Goal: Task Accomplishment & Management: Use online tool/utility

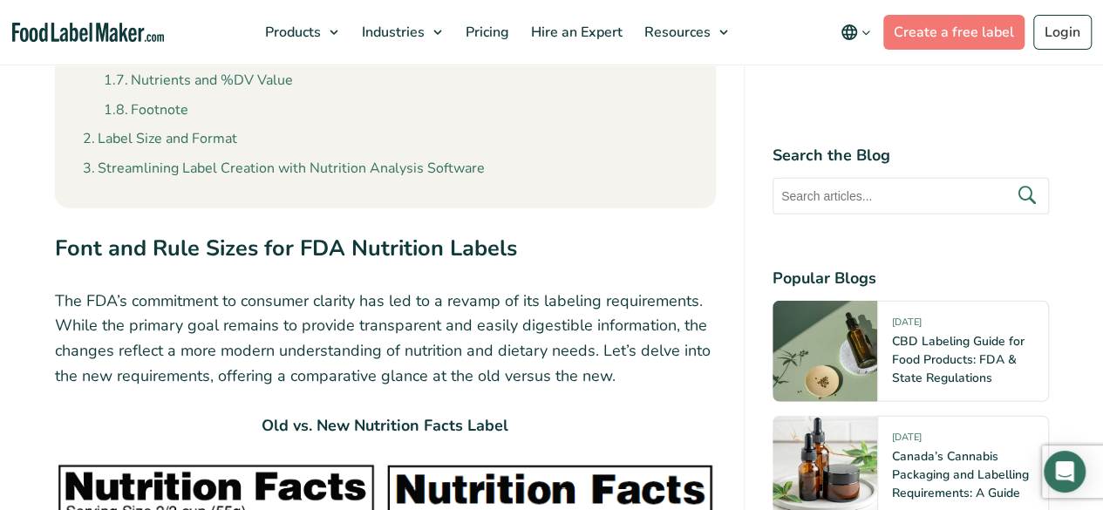
scroll to position [1831, 0]
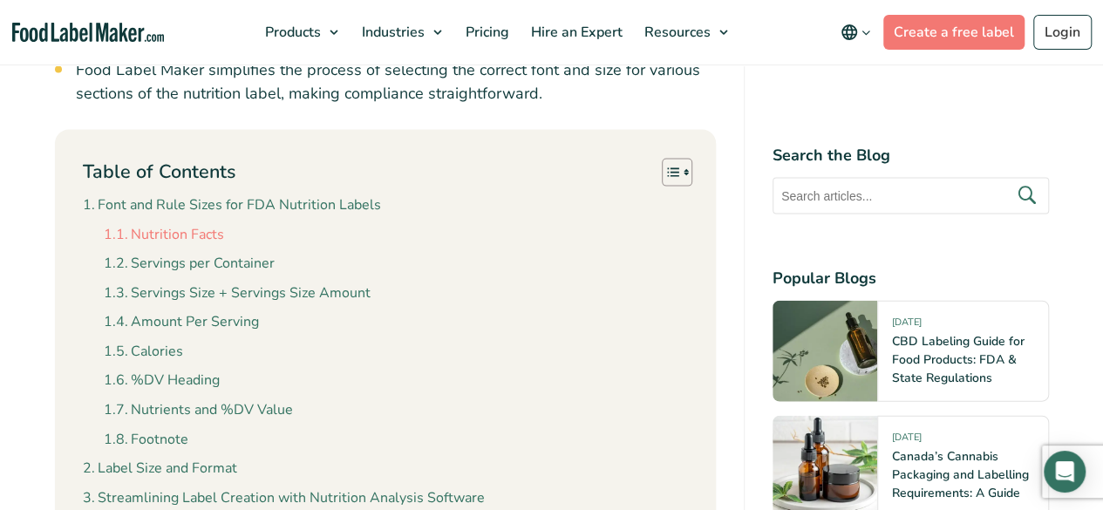
click at [165, 234] on link "Nutrition Facts" at bounding box center [164, 235] width 120 height 23
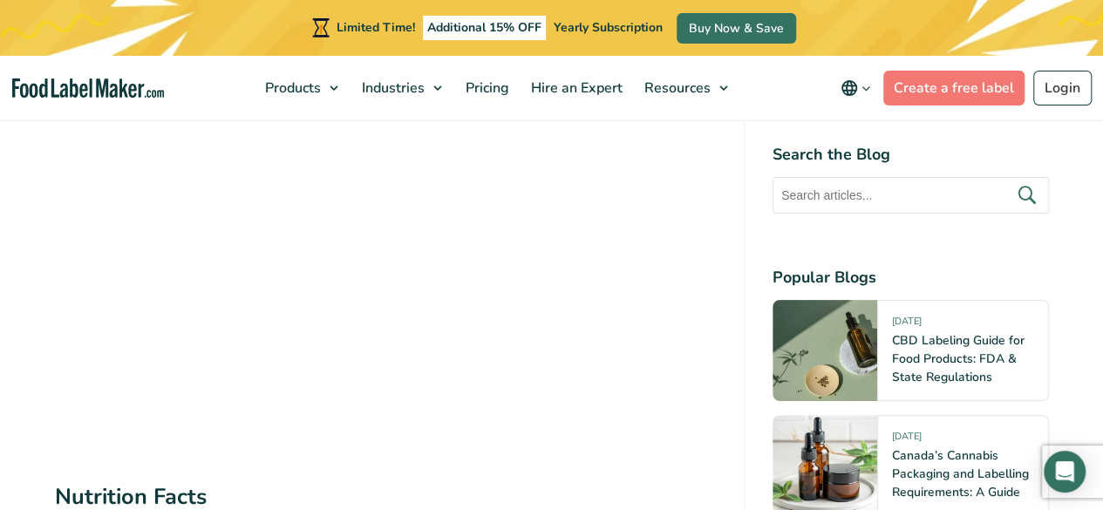
scroll to position [3744, 0]
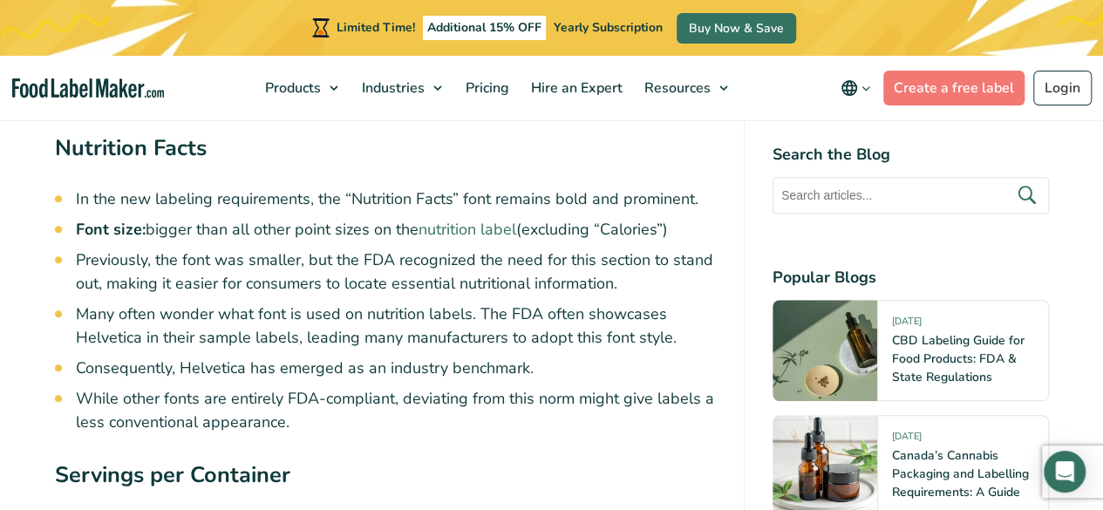
click at [473, 237] on link "nutrition label" at bounding box center [468, 229] width 98 height 21
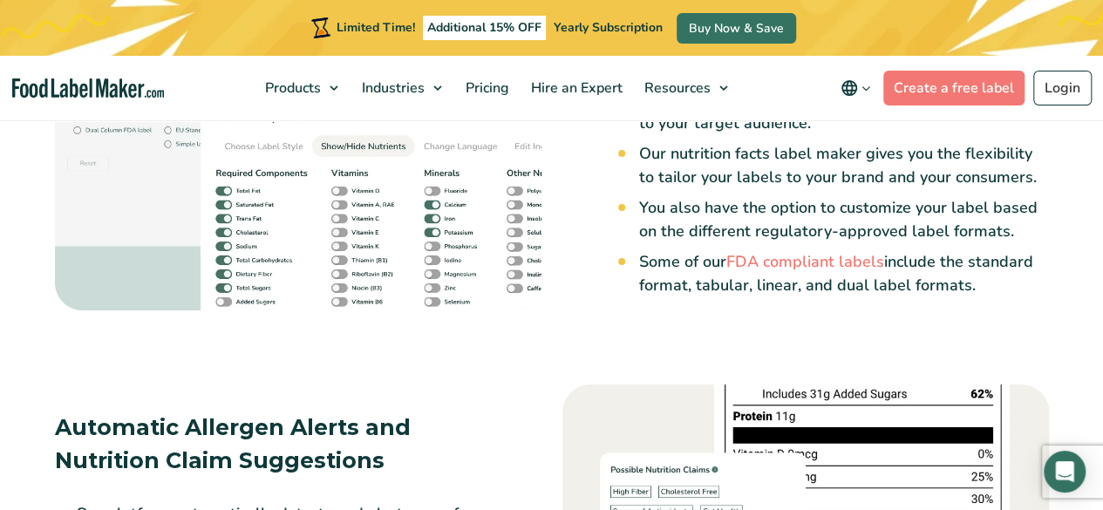
scroll to position [2616, 0]
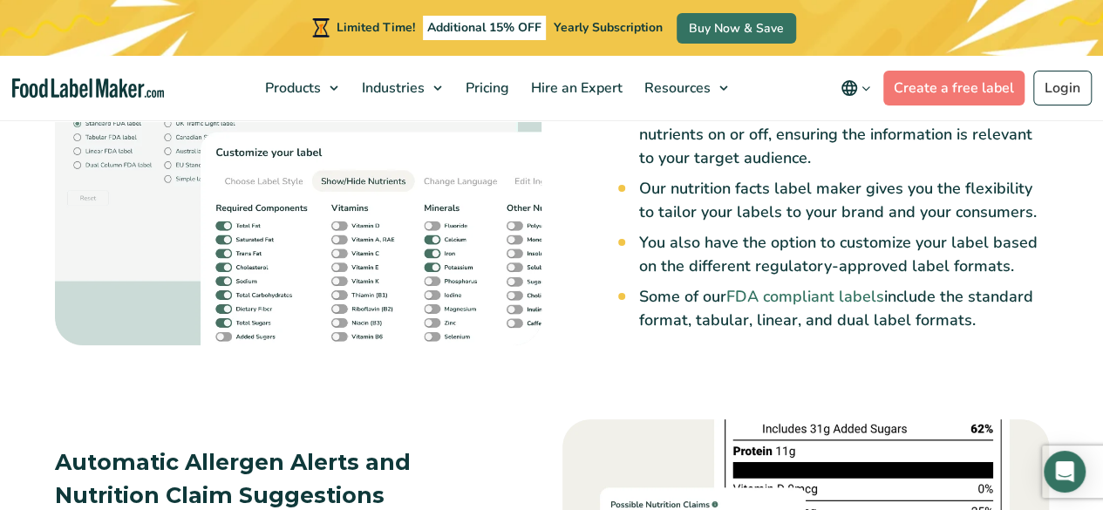
drag, startPoint x: 804, startPoint y: 276, endPoint x: 796, endPoint y: 280, distance: 9.0
click at [804, 286] on link "FDA compliant labels" at bounding box center [805, 296] width 158 height 21
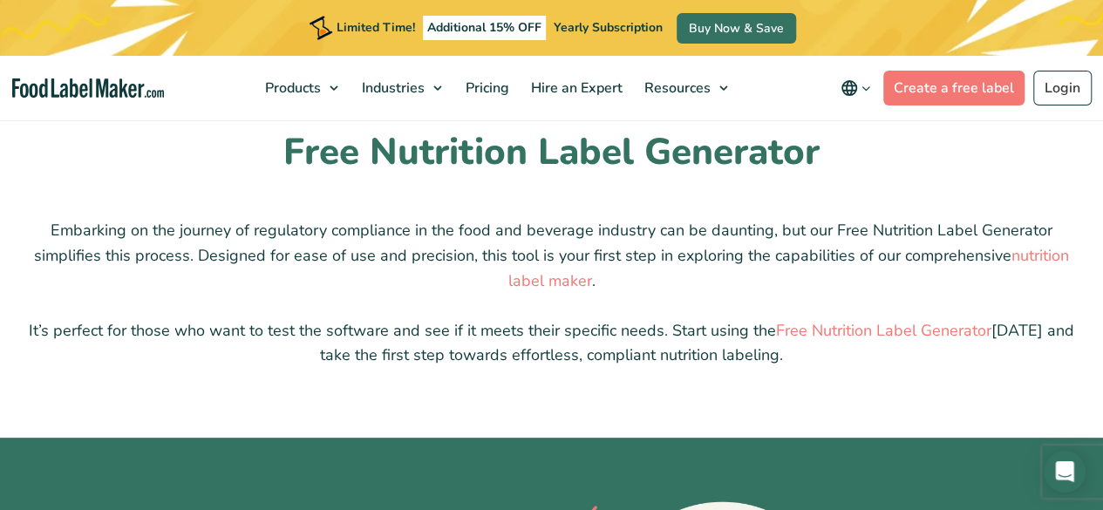
scroll to position [4011, 0]
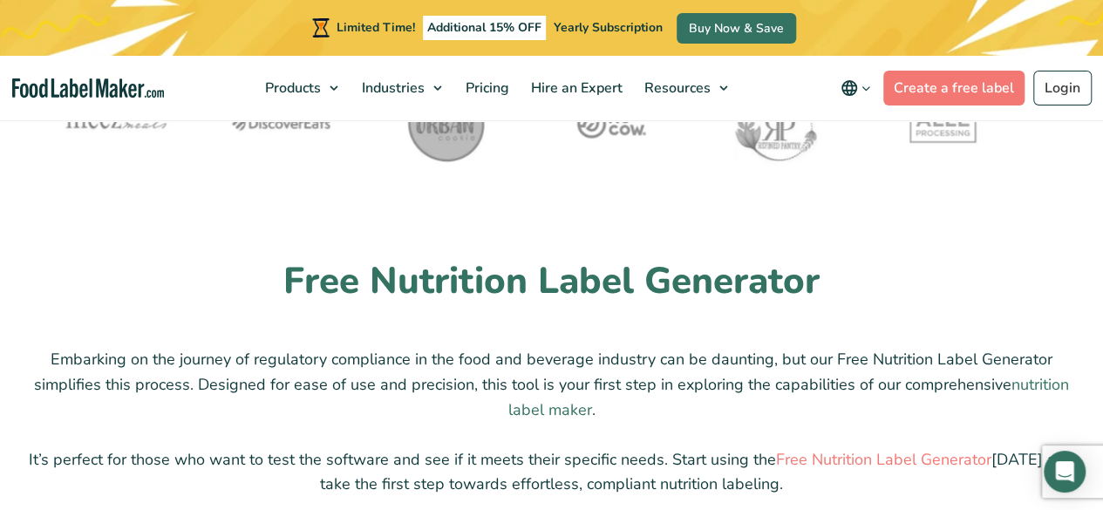
click at [539, 387] on link "nutrition label maker" at bounding box center [789, 397] width 562 height 46
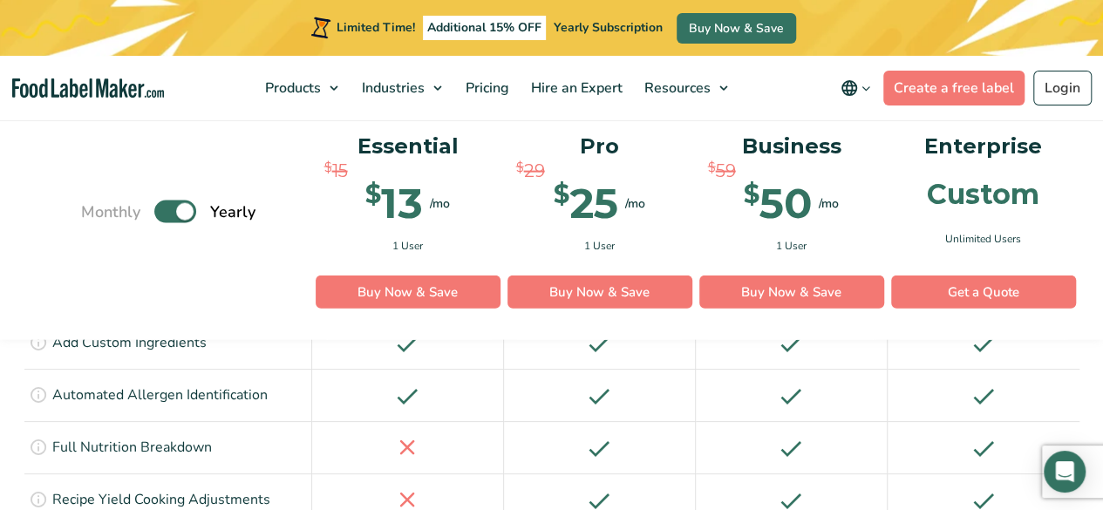
scroll to position [2006, 0]
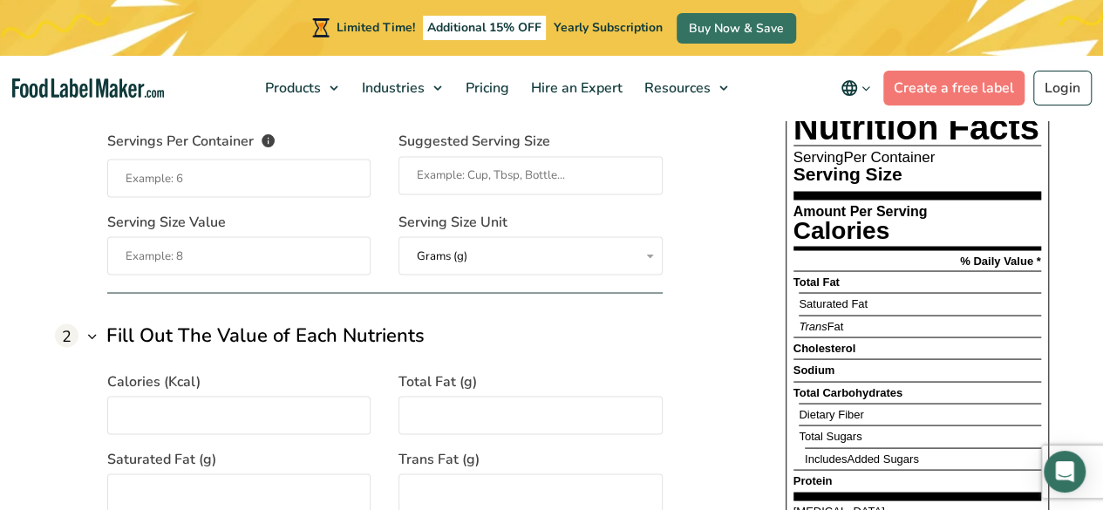
scroll to position [1570, 0]
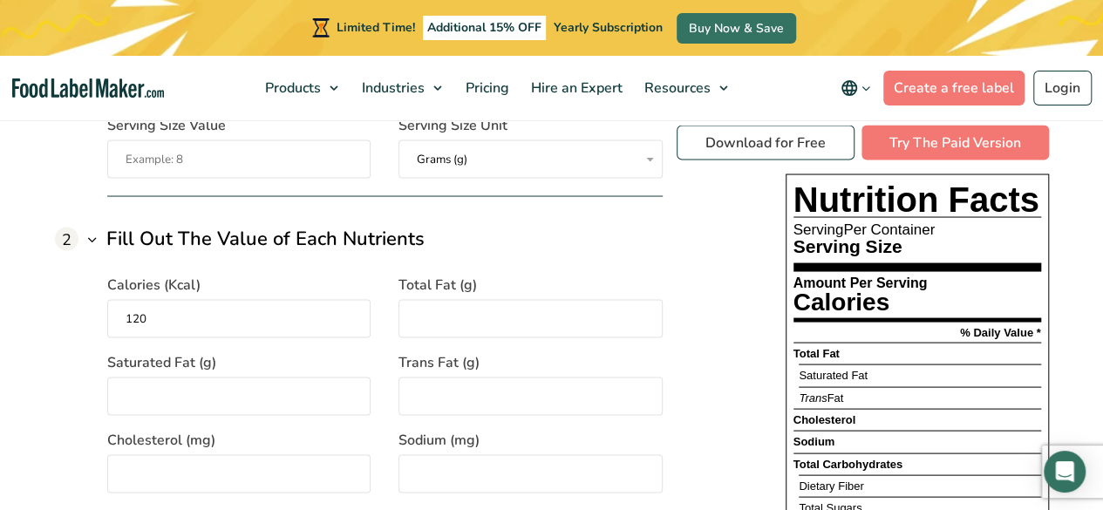
type input "120"
click at [583, 249] on div "2 Fill Out The Value of Each Nutrients" at bounding box center [359, 238] width 608 height 29
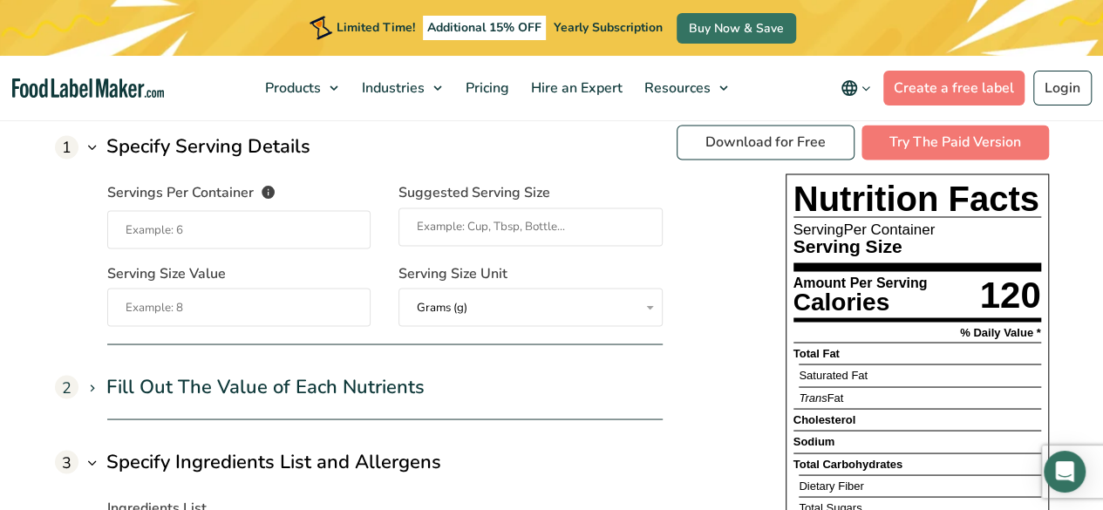
scroll to position [1395, 0]
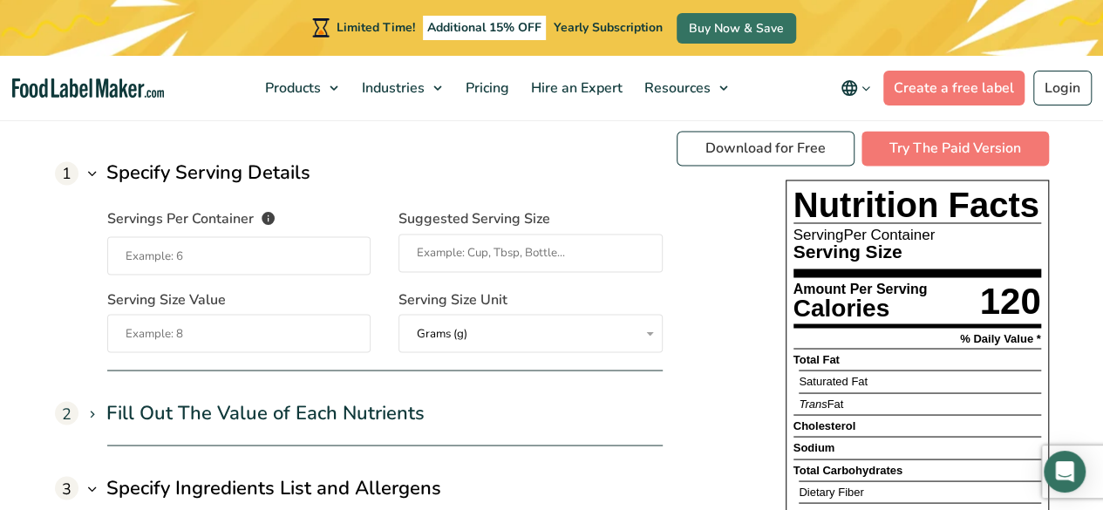
click at [143, 262] on input "Servings Per Container The number of servings that each package of your product…" at bounding box center [239, 255] width 264 height 38
type input "50"
click at [465, 255] on input "Suggested Serving Size" at bounding box center [530, 253] width 264 height 38
click at [460, 249] on input "Suggested Serving Size" at bounding box center [530, 253] width 264 height 38
type input "1 pieces"
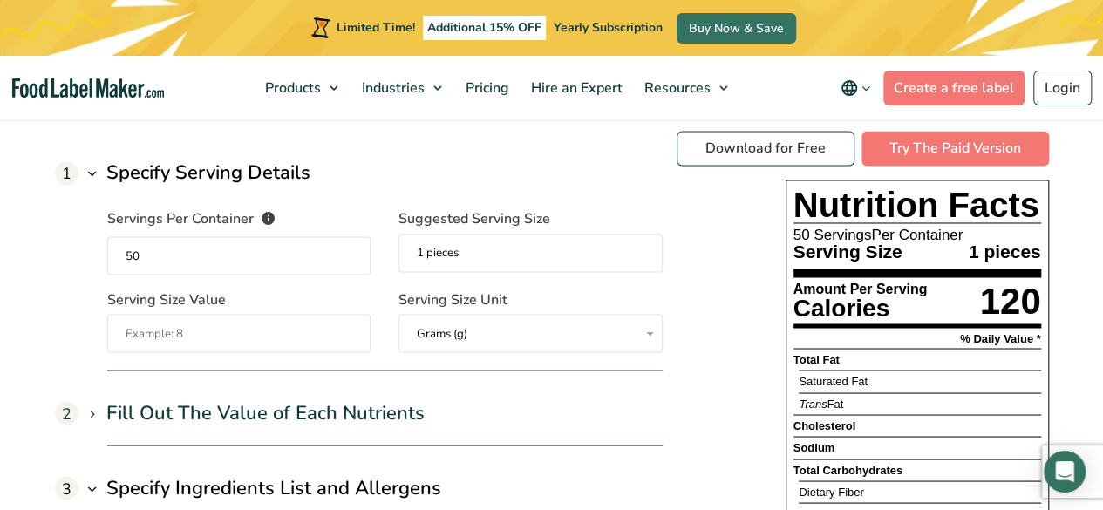
click at [165, 327] on input "Serving Size Value" at bounding box center [239, 333] width 264 height 38
type input "125"
click at [751, 262] on div "Download for Free Try The Paid Version Nutrition Facts 50 Servings Per Containe…" at bounding box center [863, 450] width 372 height 638
click at [164, 336] on input "125" at bounding box center [239, 333] width 264 height 38
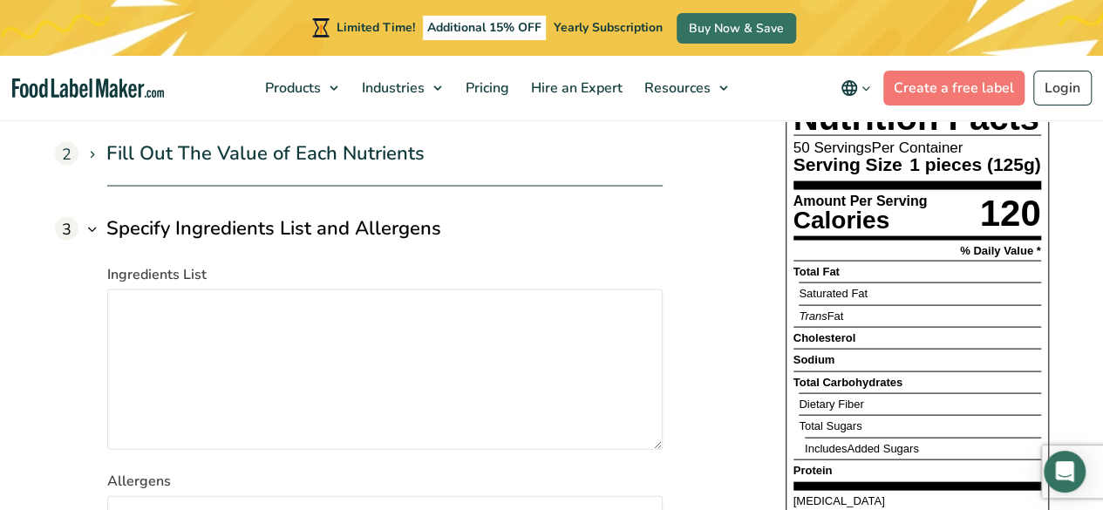
scroll to position [1570, 0]
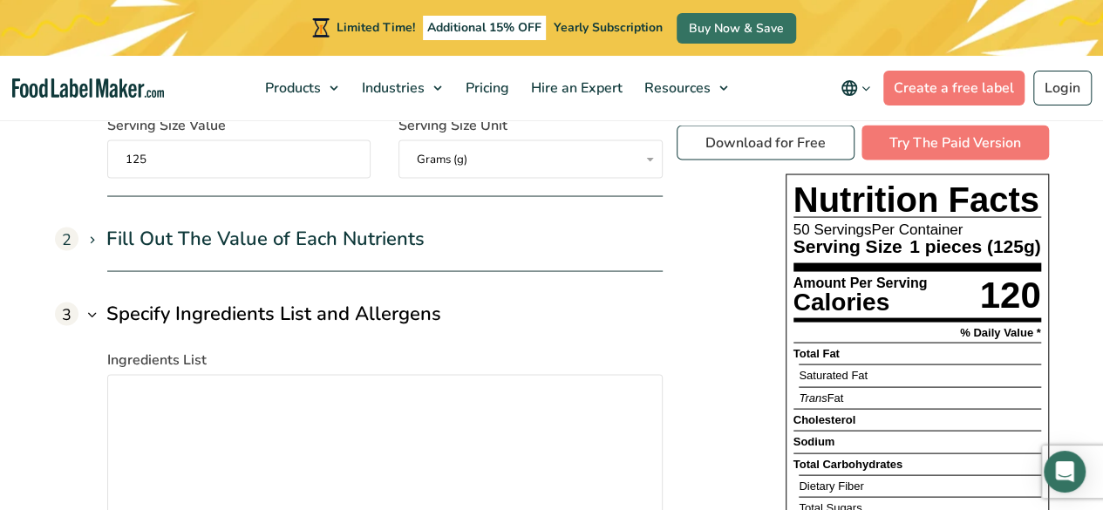
click at [95, 239] on icon at bounding box center [92, 239] width 14 height 14
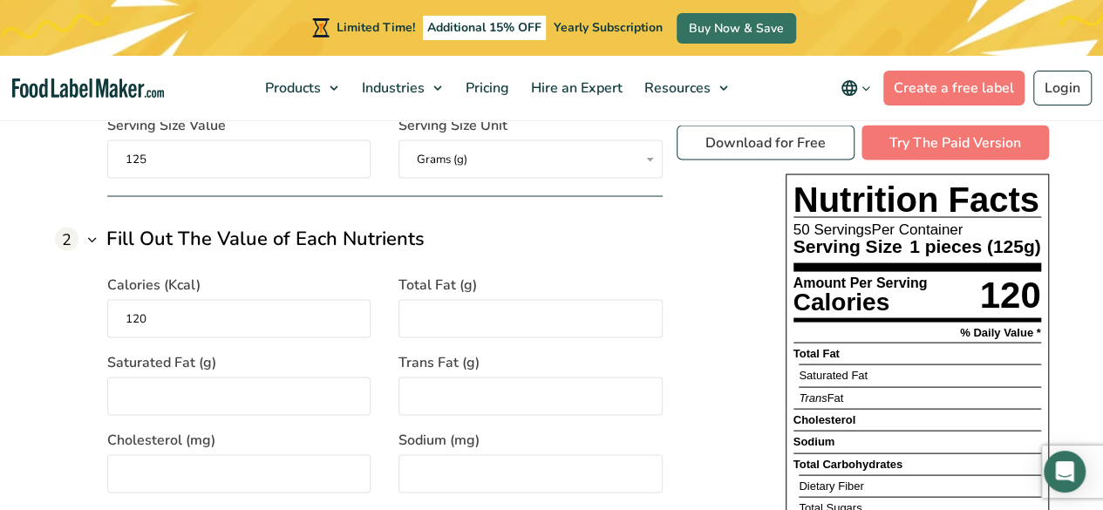
click at [163, 326] on input "120" at bounding box center [239, 318] width 264 height 38
drag, startPoint x: 149, startPoint y: 317, endPoint x: 83, endPoint y: 317, distance: 66.3
type input "230"
click at [450, 308] on input "Total Fat (g)" at bounding box center [530, 318] width 264 height 38
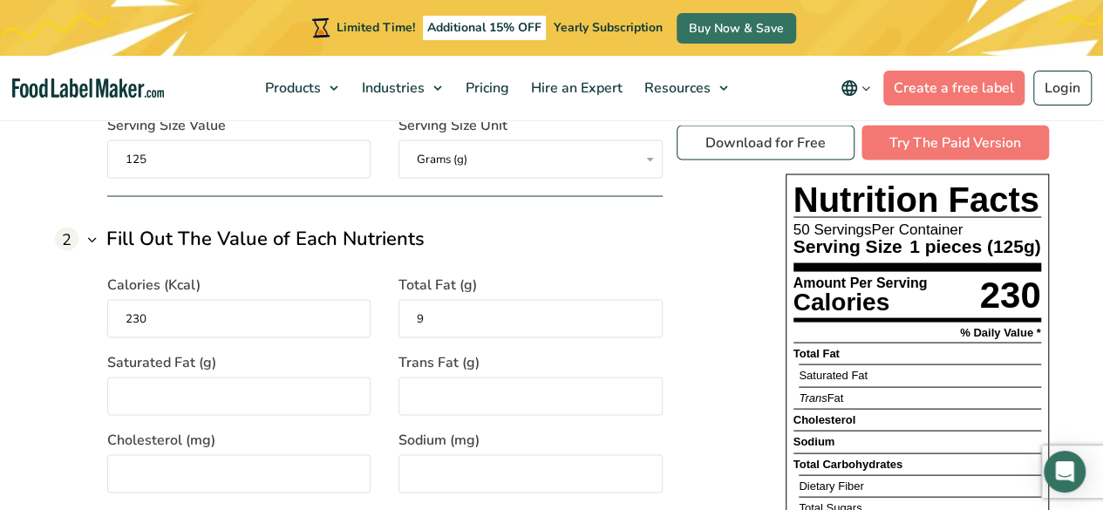
type input "9"
click at [252, 406] on input "Saturated Fat (g)" at bounding box center [239, 396] width 264 height 38
click at [439, 392] on input "Trans Fat (g)" at bounding box center [530, 396] width 264 height 38
type input "0"
click at [119, 395] on input "Saturated Fat (g)" at bounding box center [239, 396] width 264 height 38
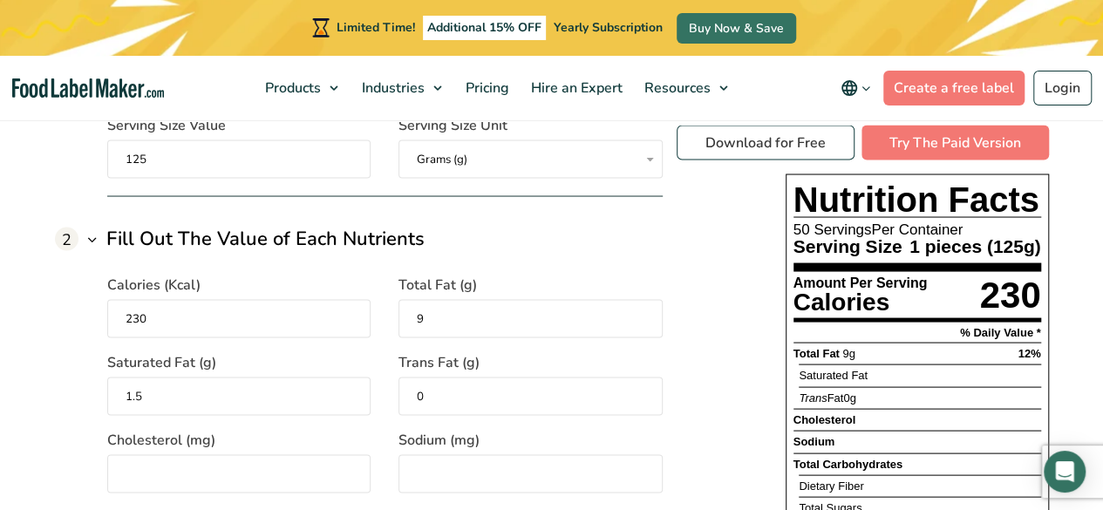
type input "1.5"
click at [146, 472] on input "Cholesterol (mg)" at bounding box center [239, 473] width 264 height 38
type input "60"
click at [453, 454] on input "Sodium (mg)" at bounding box center [530, 473] width 264 height 38
type input "1010"
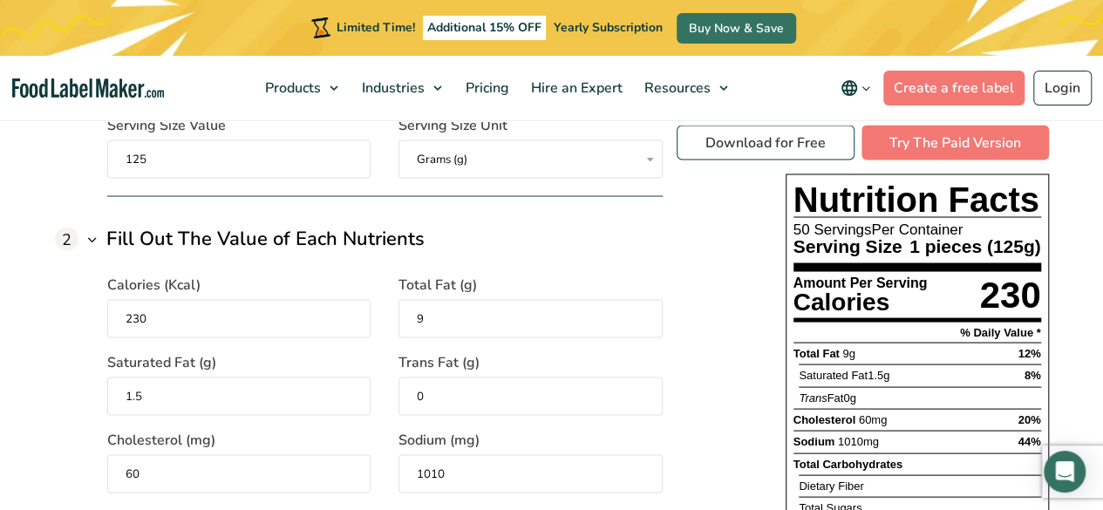
click at [712, 269] on div "Download for Free Try The Paid Version Nutrition Facts 50 Servings Per Containe…" at bounding box center [863, 445] width 372 height 638
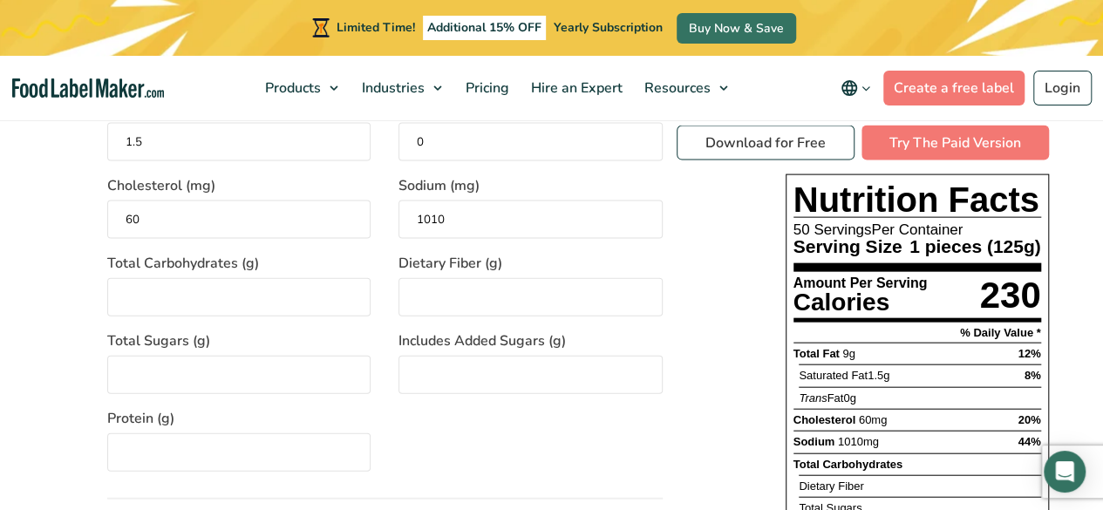
scroll to position [1831, 0]
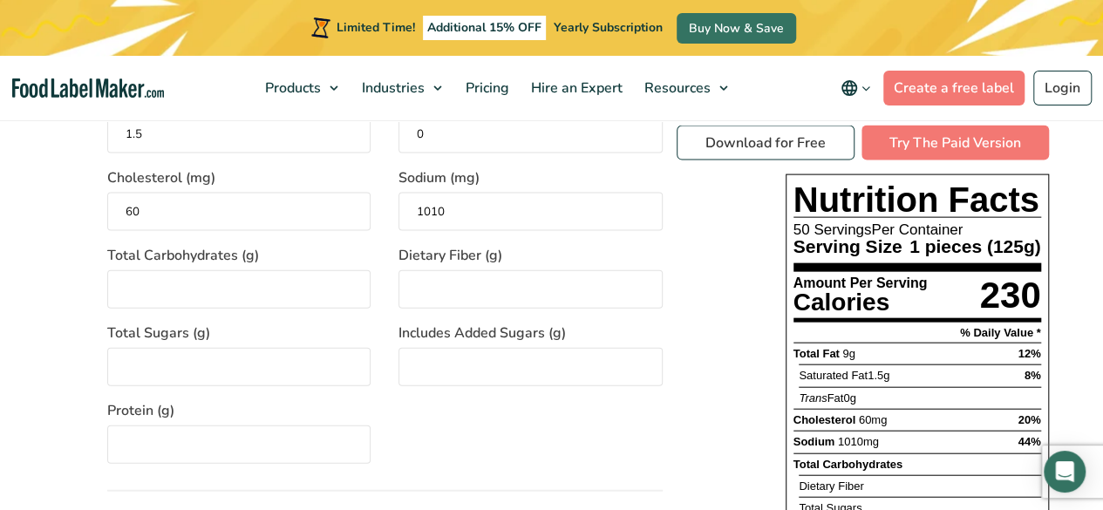
click at [186, 371] on input "Total Sugars (g)" at bounding box center [239, 367] width 264 height 38
click at [153, 292] on input "Total Carbohydrates (g)" at bounding box center [239, 289] width 264 height 38
type input "27"
click at [475, 271] on input "Dietary Fiber (g)" at bounding box center [530, 289] width 264 height 38
type input "1"
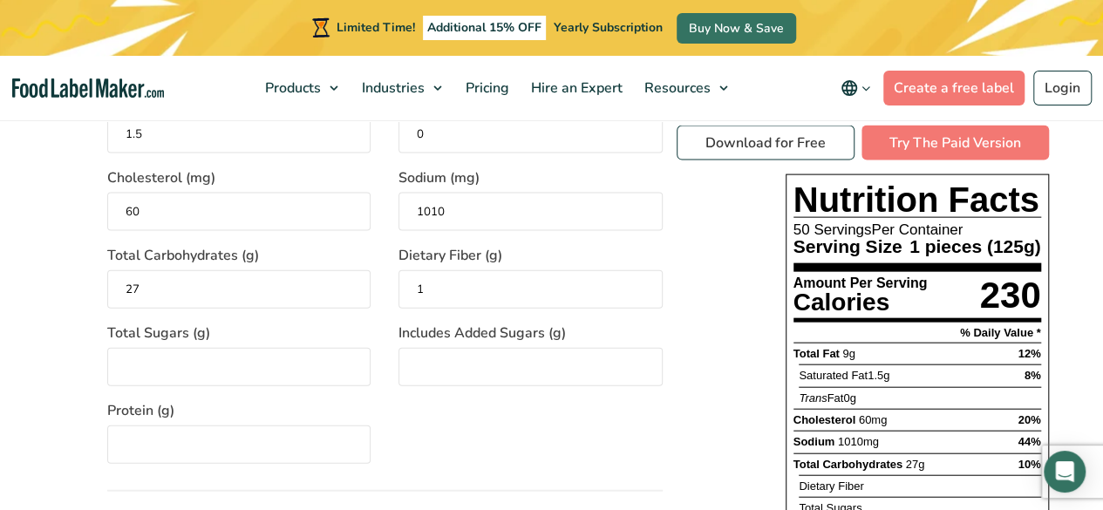
type input "1"
click at [432, 358] on input "Includes Added Sugars (g)" at bounding box center [530, 367] width 264 height 38
click at [419, 285] on input "1" at bounding box center [530, 289] width 264 height 38
click at [441, 282] on input "1" at bounding box center [530, 289] width 264 height 38
type input "0.5"
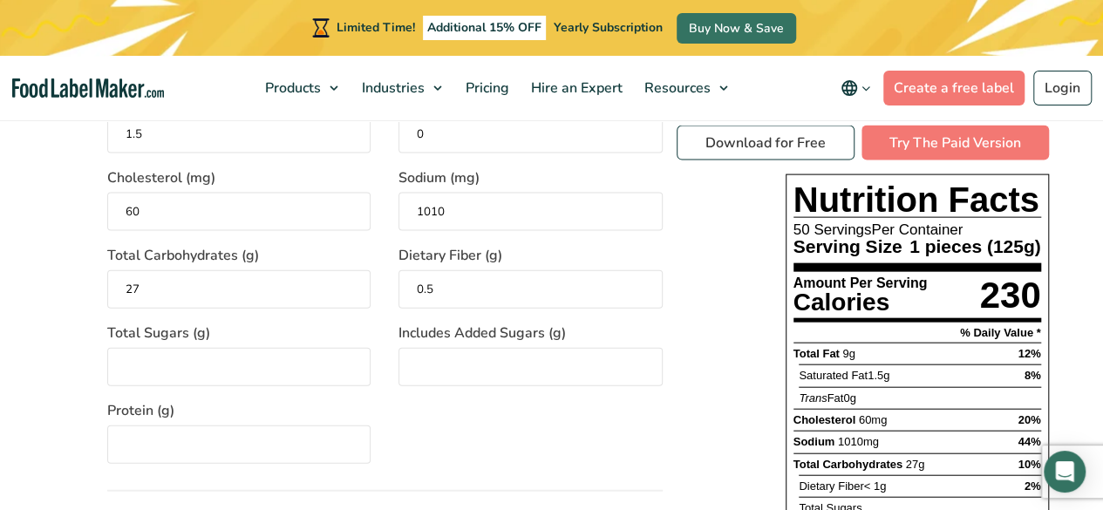
click at [429, 351] on input "Includes Added Sugars (g)" at bounding box center [530, 367] width 264 height 38
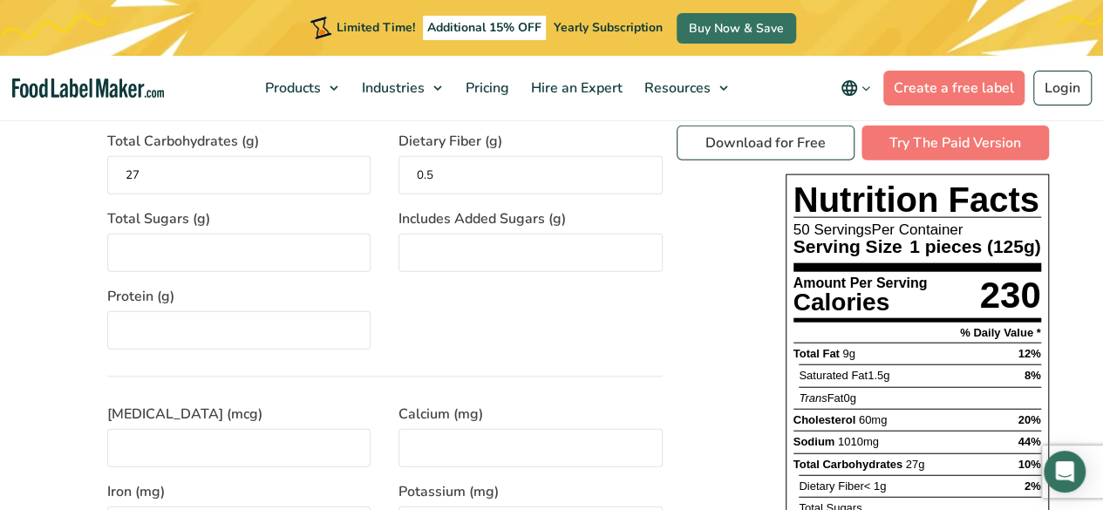
scroll to position [1918, 0]
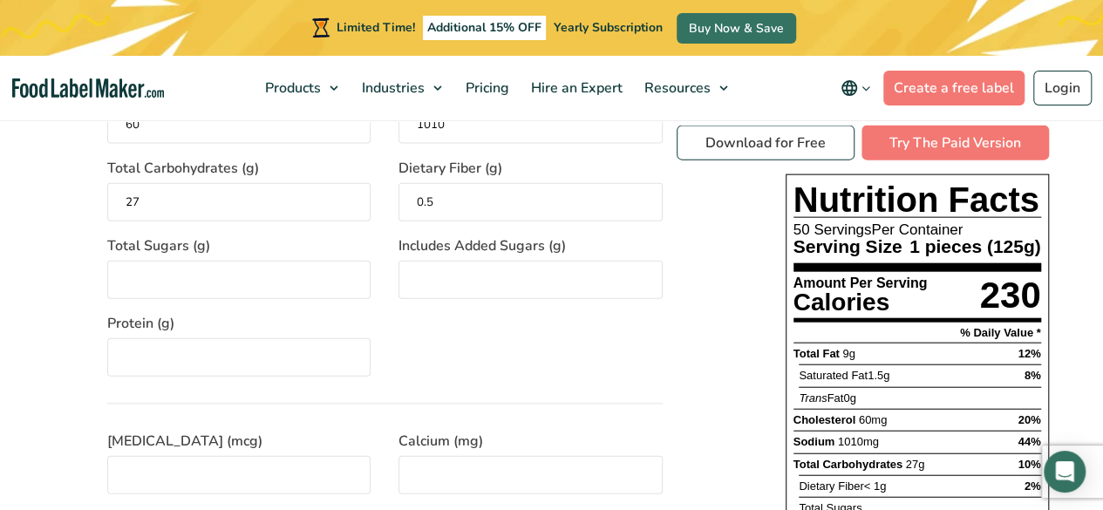
click at [163, 252] on span "Total Sugars (g)" at bounding box center [158, 245] width 103 height 21
click at [163, 261] on input "Total Sugars (g)" at bounding box center [239, 280] width 264 height 38
type input "2"
click at [477, 273] on input "Includes Added Sugars (g)" at bounding box center [530, 280] width 264 height 38
type input "0.5"
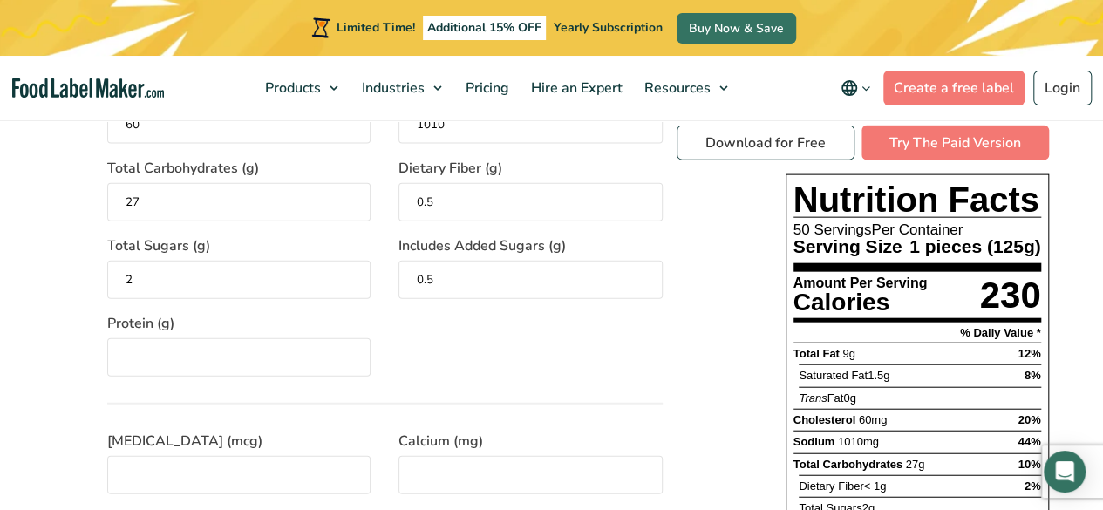
click at [515, 344] on div "Calories (Kcal) 230 Total Fat (g) 9 Saturated Fat (g) 1.5 Trans Fat (g) 0 Chole…" at bounding box center [384, 140] width 555 height 473
click at [151, 364] on input "Protein (g)" at bounding box center [239, 357] width 264 height 38
type input "10"
drag, startPoint x: 262, startPoint y: 473, endPoint x: 267, endPoint y: 481, distance: 9.4
click at [262, 473] on input "Vitamin D (mcg)" at bounding box center [239, 475] width 264 height 38
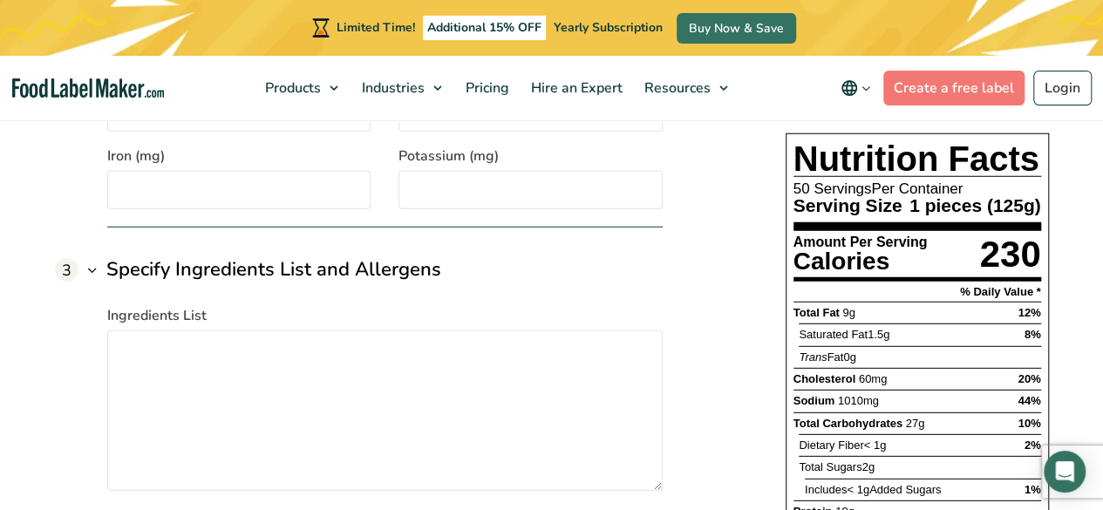
scroll to position [2180, 0]
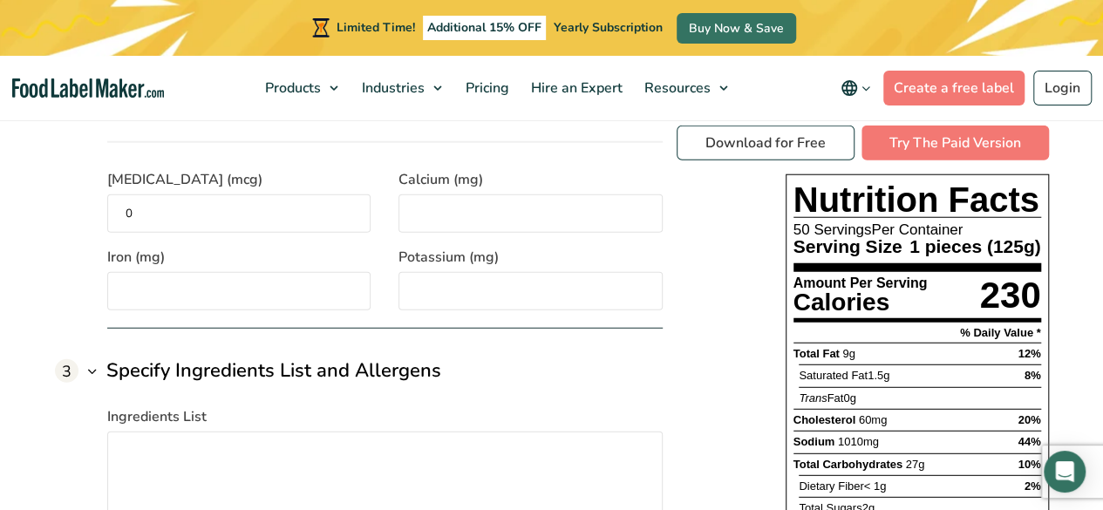
type input "0"
click at [436, 221] on input "Calcium (mg)" at bounding box center [530, 213] width 264 height 38
type input "22"
click at [169, 280] on input "Iron (mg)" at bounding box center [239, 291] width 264 height 38
type input "0"
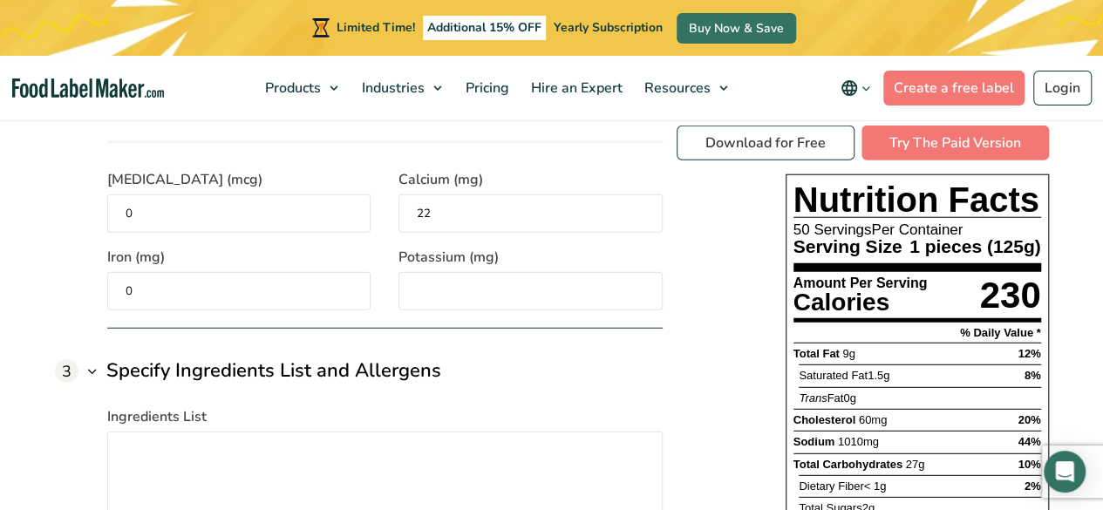
click at [454, 286] on input "Potassium (mg)" at bounding box center [530, 291] width 264 height 38
type input "70"
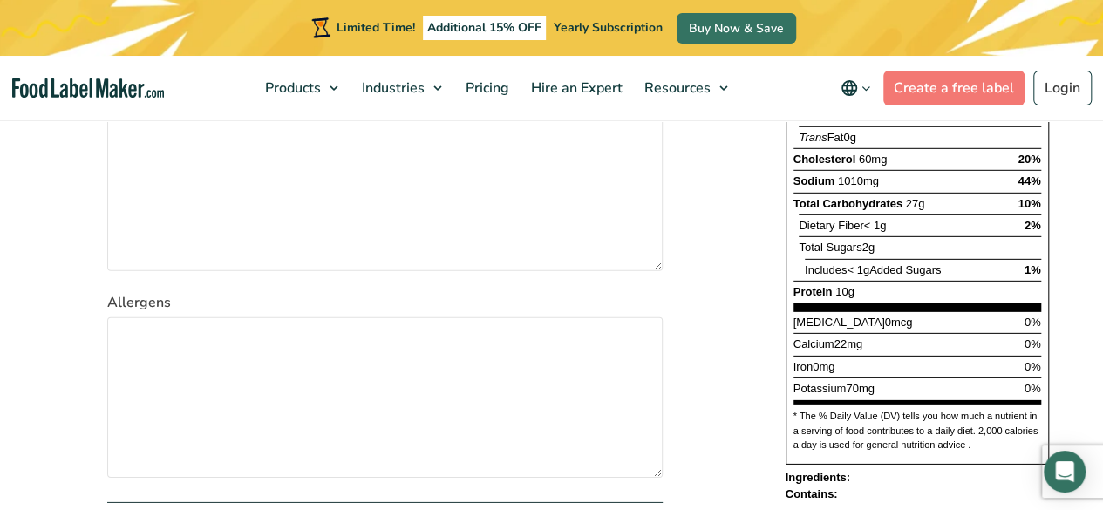
scroll to position [2529, 0]
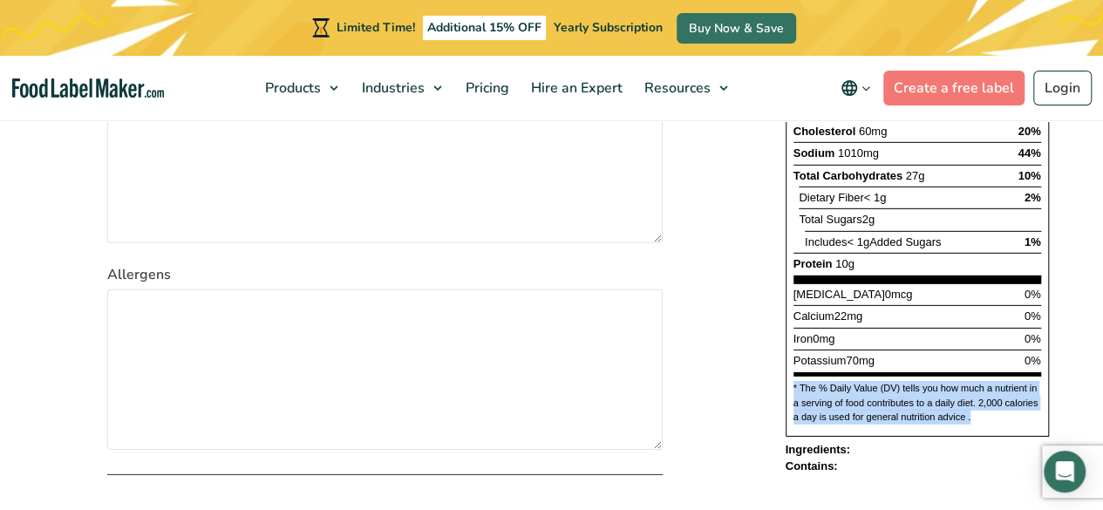
drag, startPoint x: 970, startPoint y: 412, endPoint x: 766, endPoint y: 372, distance: 207.8
click at [766, 372] on div "Download for Free Try The Paid Version Nutrition Facts 50 Servings Per Containe…" at bounding box center [863, 157] width 372 height 638
copy div "* The % Daily Value (DV) tells you how much a nutrient in a serving of food con…"
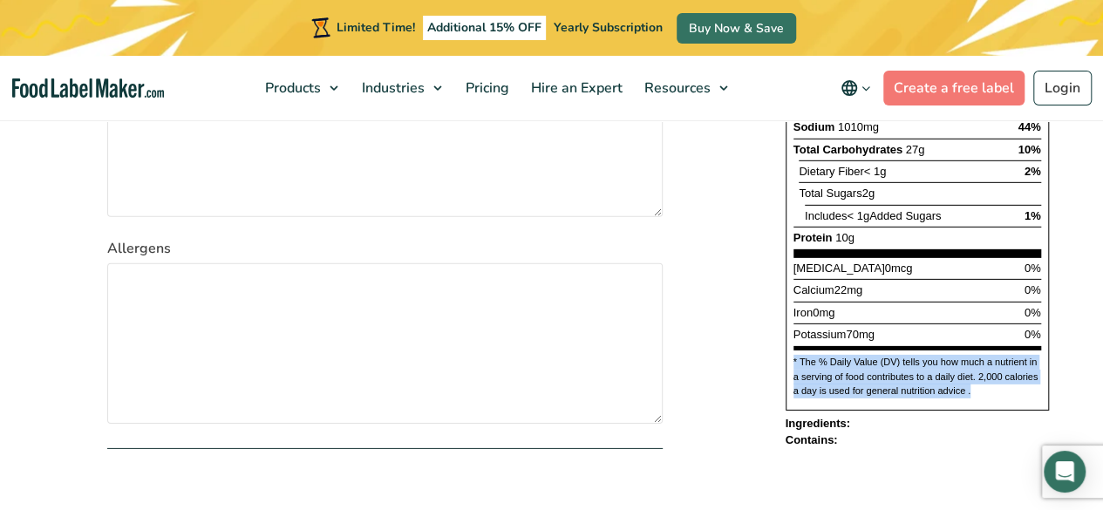
scroll to position [2616, 0]
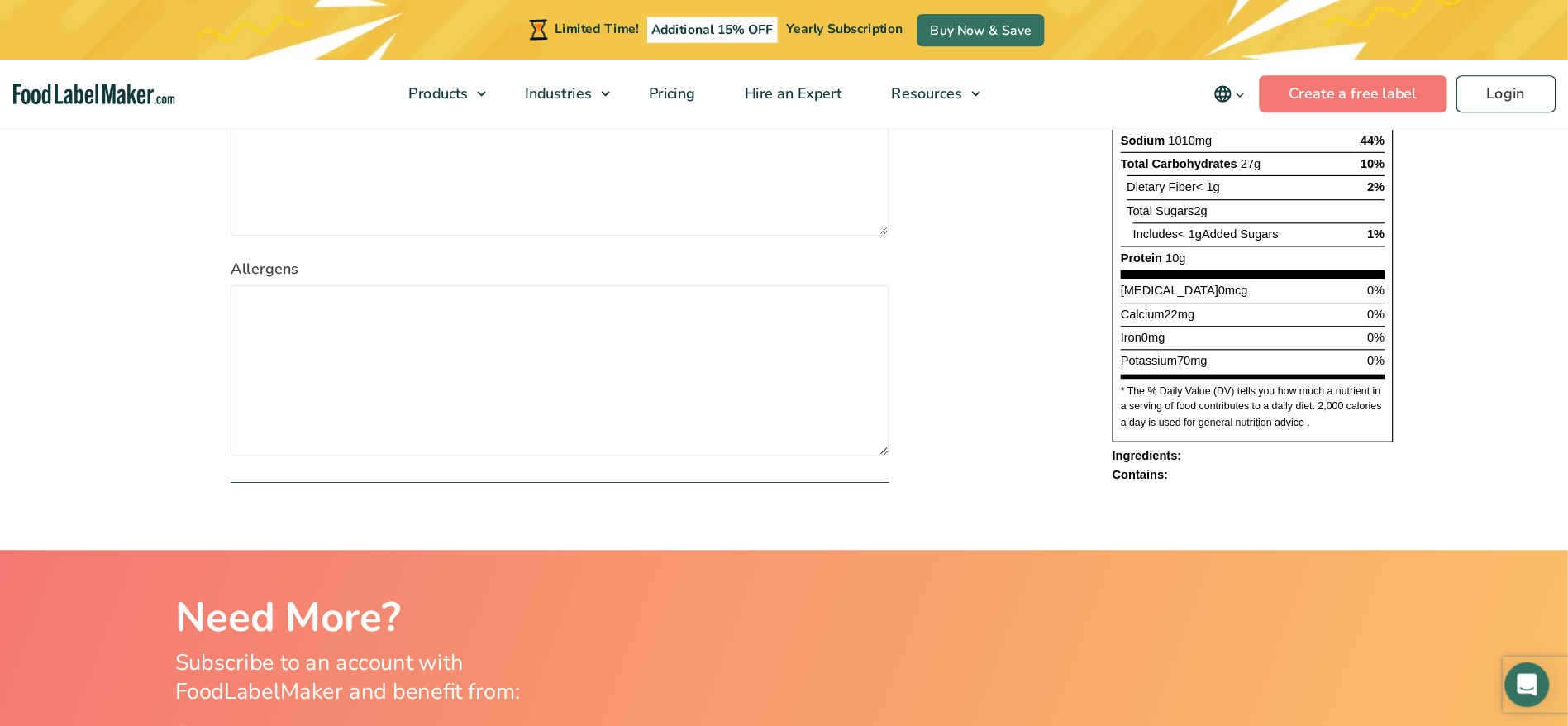
scroll to position [2397, 0]
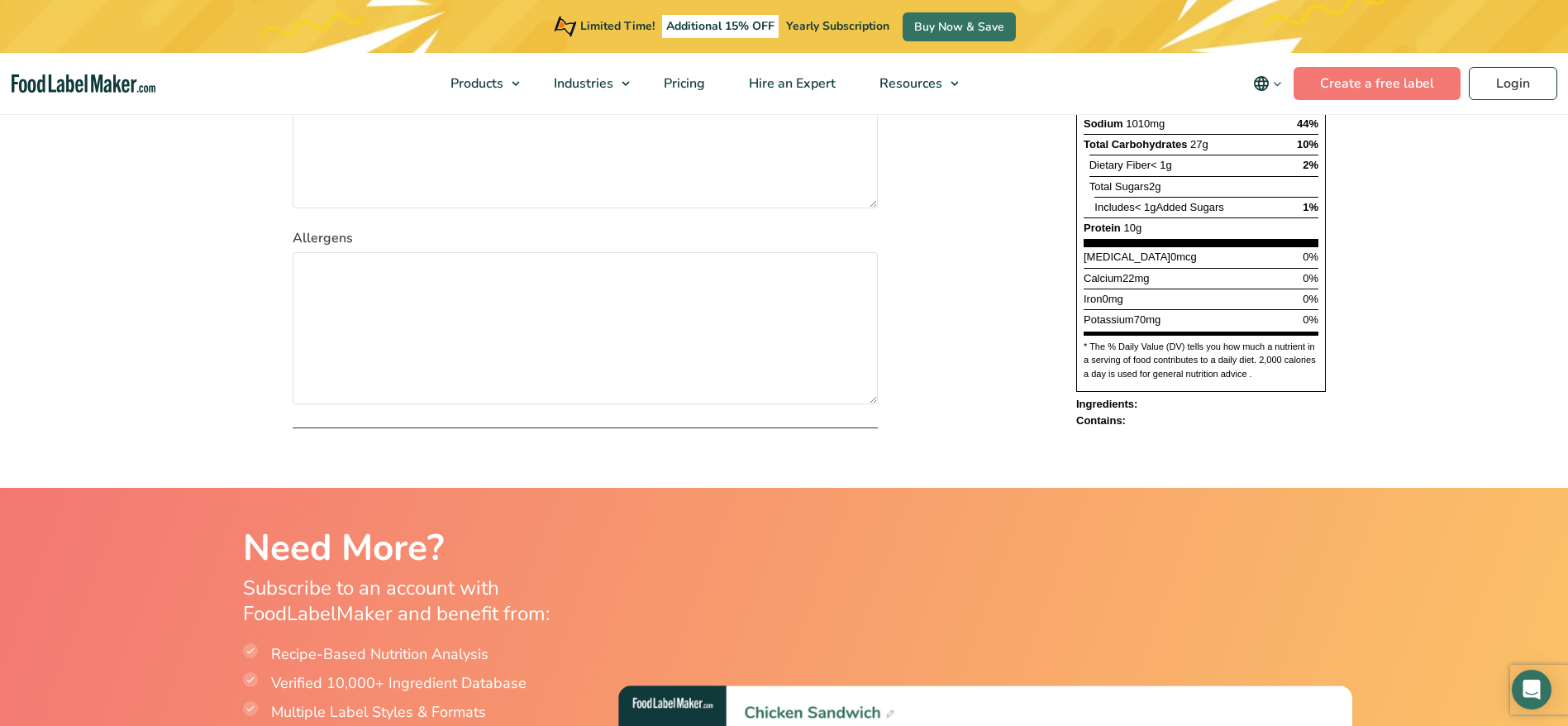
drag, startPoint x: 316, startPoint y: 20, endPoint x: 930, endPoint y: 325, distance: 685.6
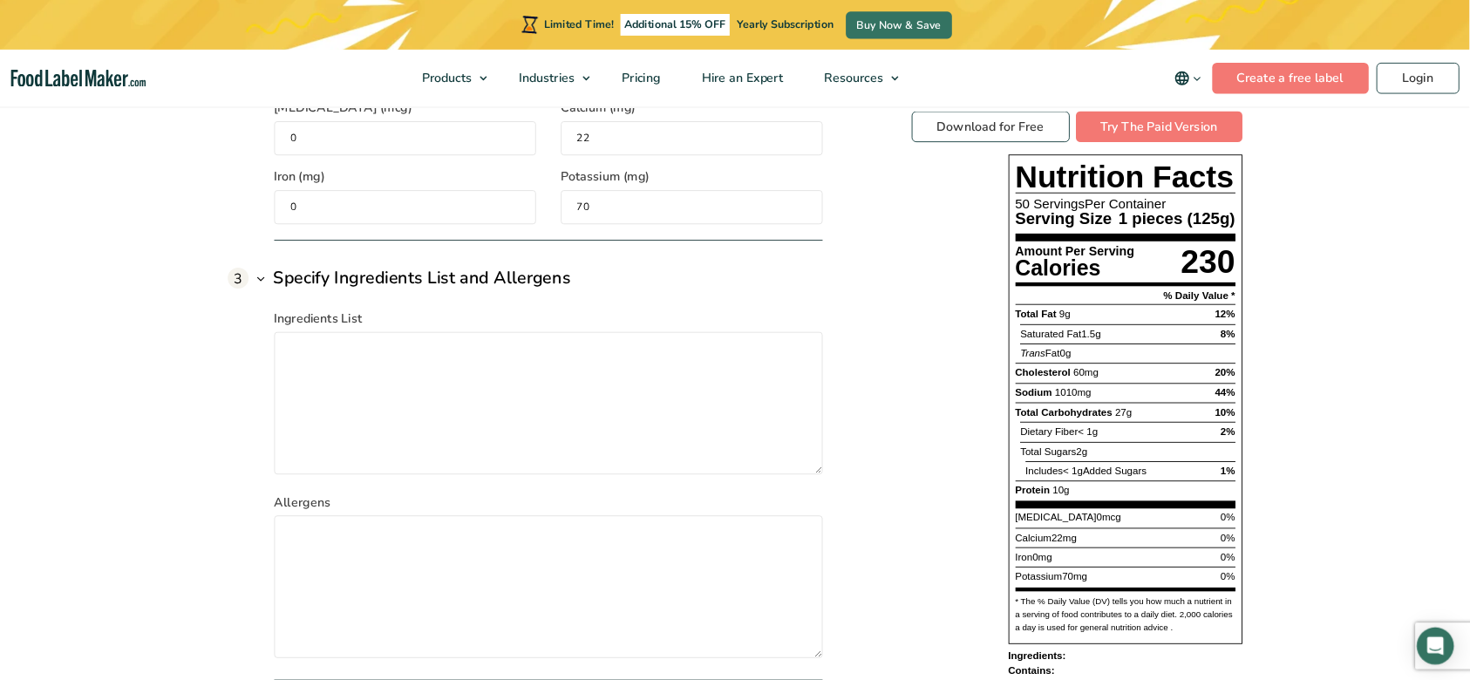
scroll to position [2215, 0]
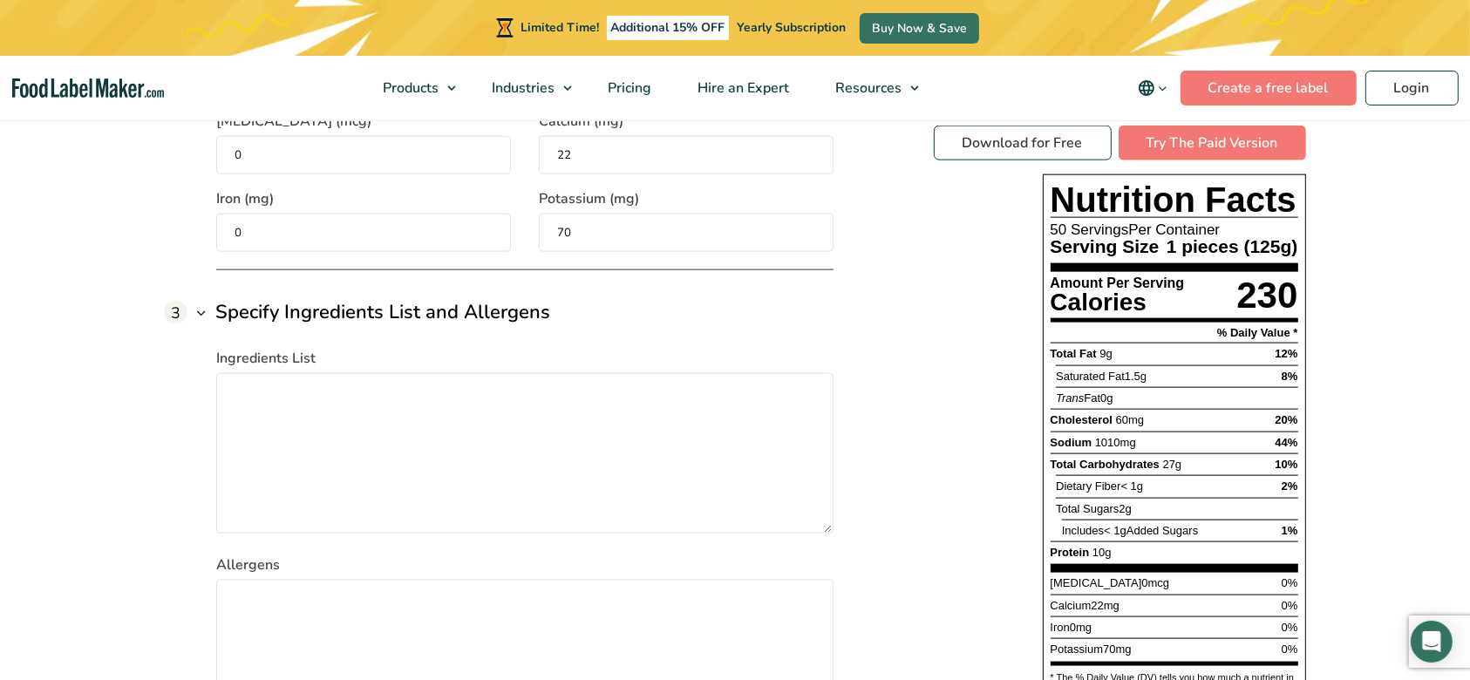
drag, startPoint x: 1565, startPoint y: 8, endPoint x: 951, endPoint y: 393, distance: 724.8
click at [951, 393] on div "Download for Free Try The Paid Version Nutrition Facts 50 Servings Per Containe…" at bounding box center [1120, 445] width 372 height 638
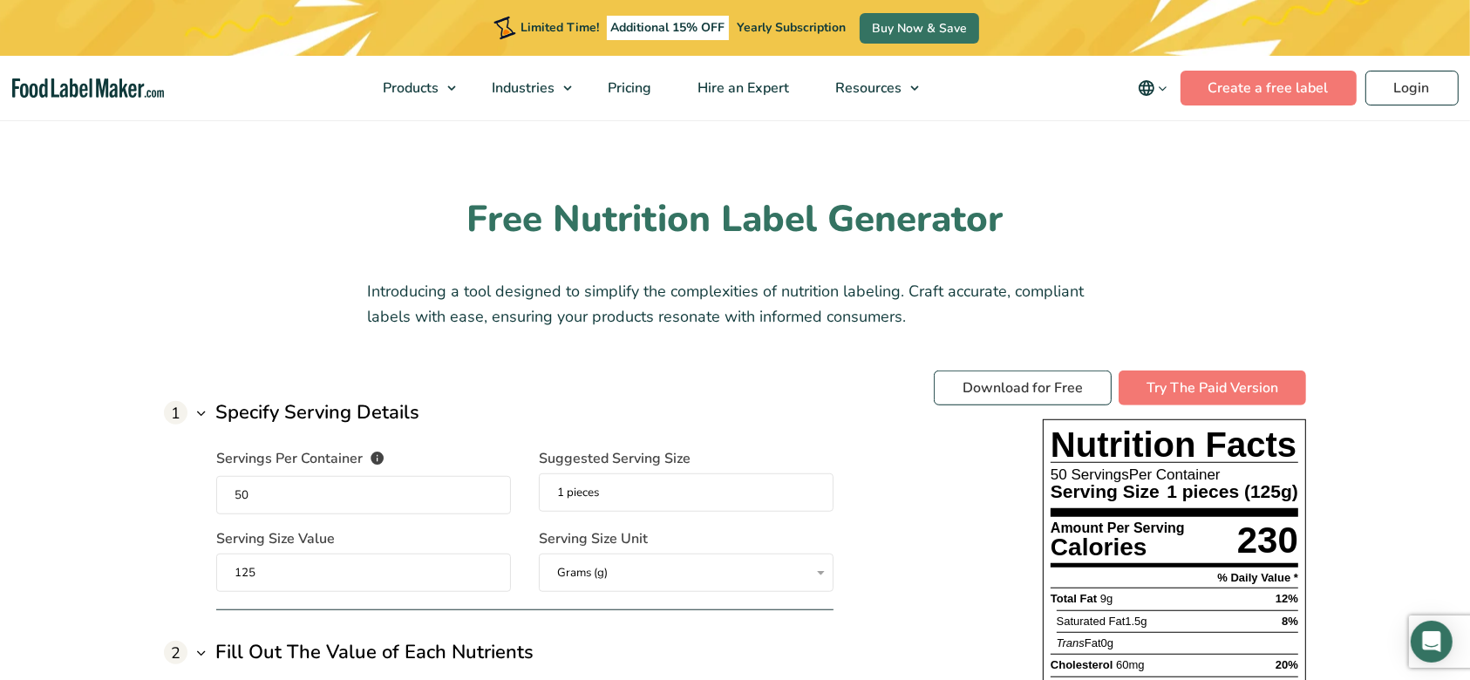
scroll to position [1099, 0]
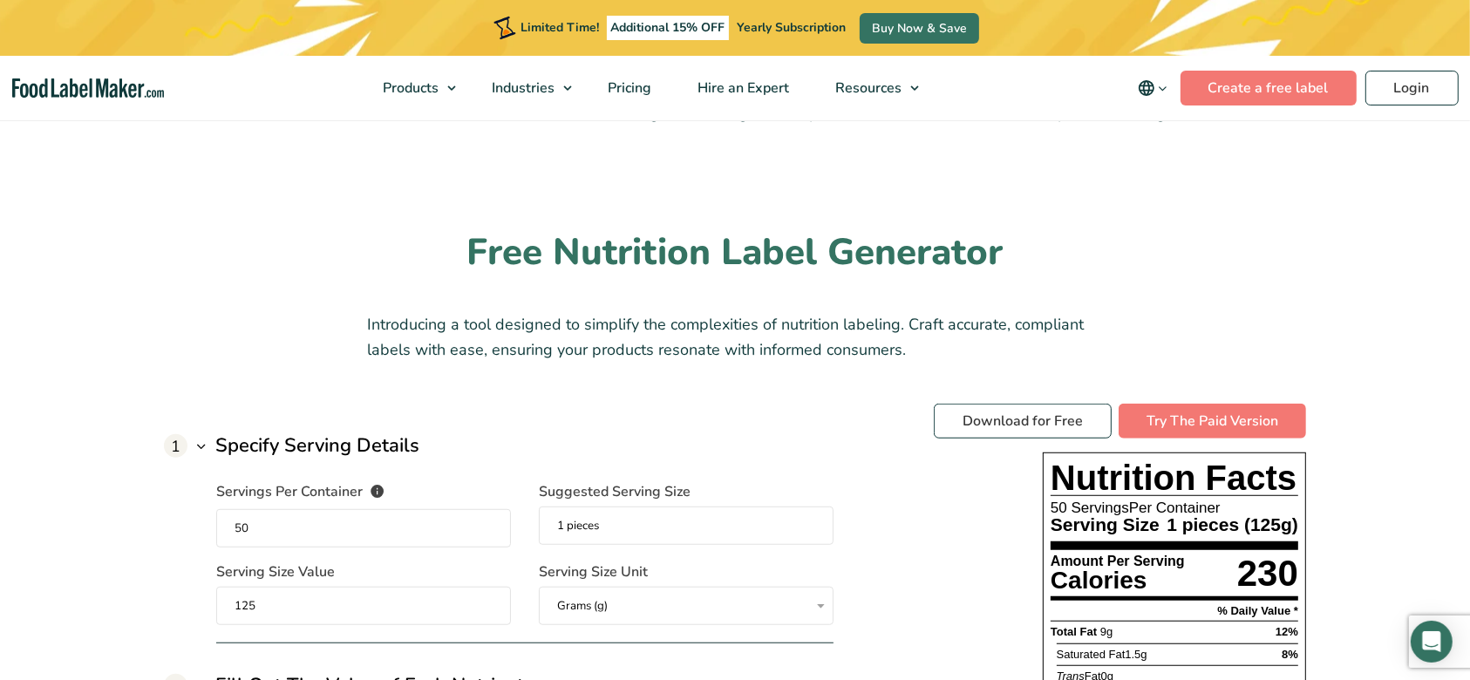
click at [636, 509] on input "1 pieces" at bounding box center [686, 526] width 295 height 38
type input "1 piece"
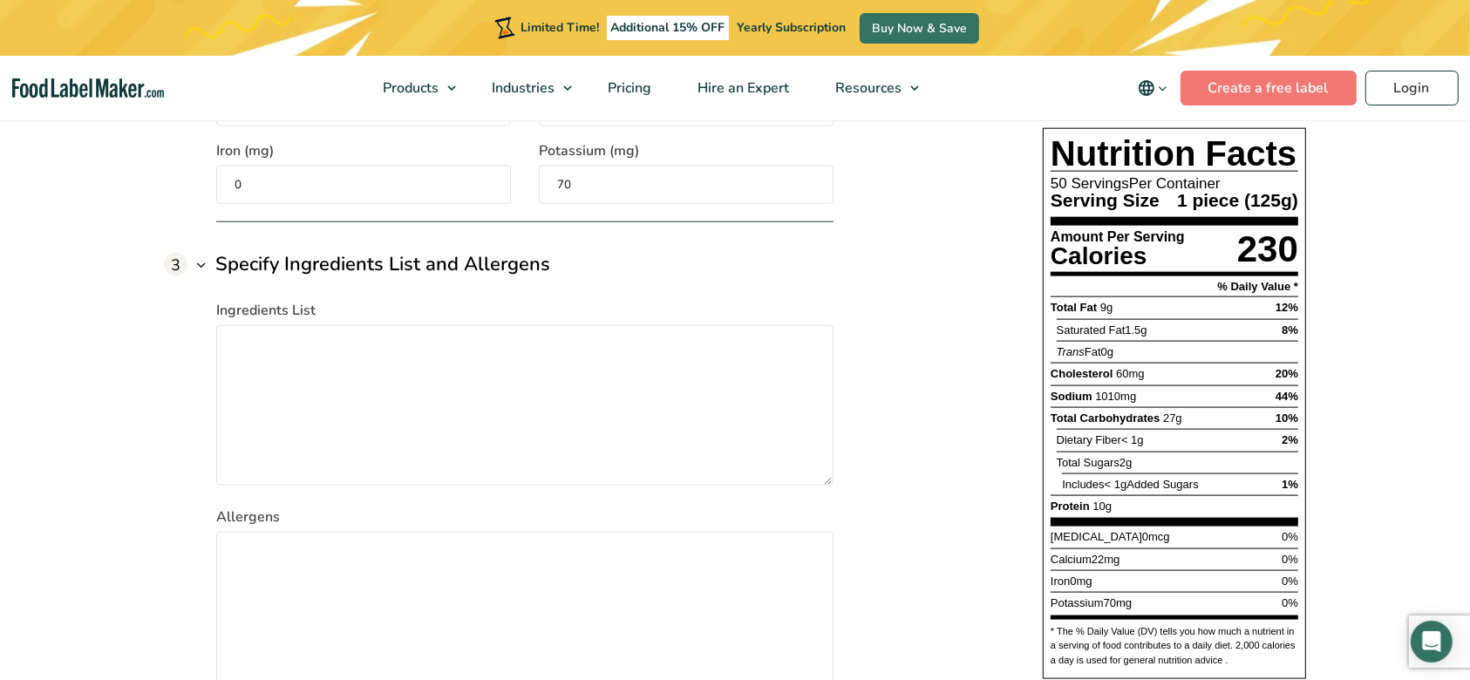
scroll to position [2261, 0]
